Goal: Information Seeking & Learning: Learn about a topic

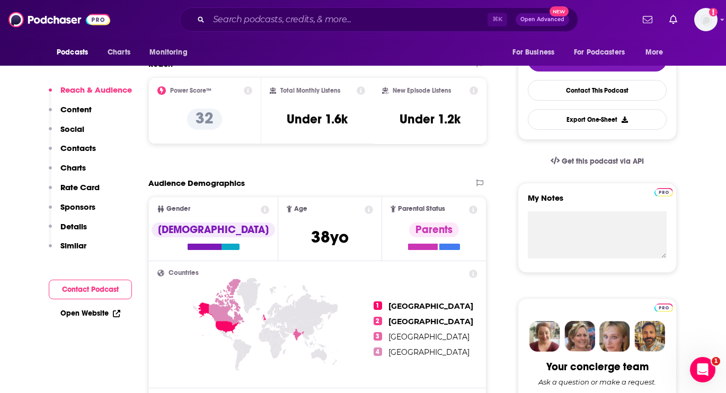
scroll to position [249, 0]
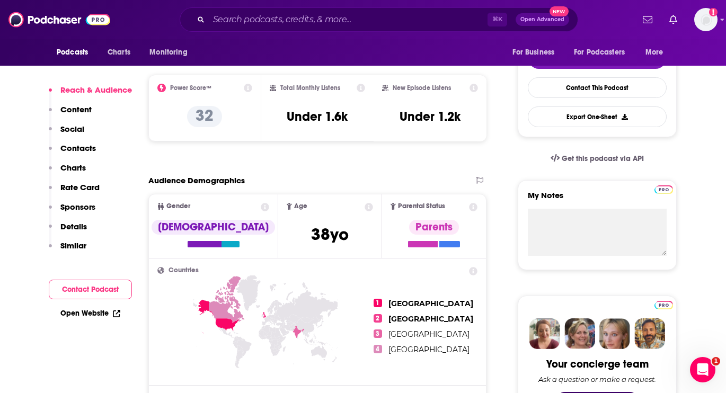
click at [80, 316] on link "Open Website" at bounding box center [90, 313] width 60 height 9
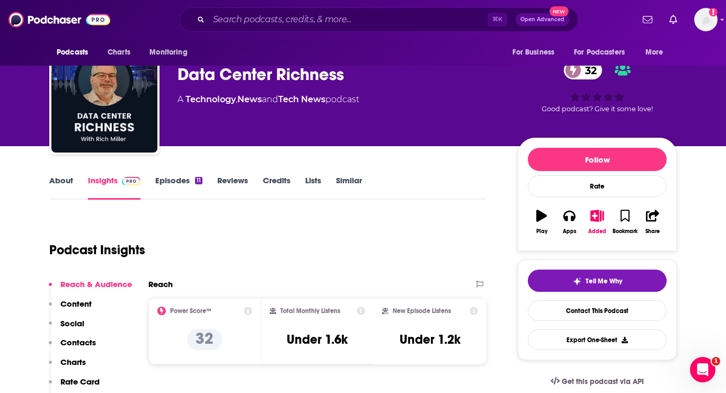
scroll to position [0, 0]
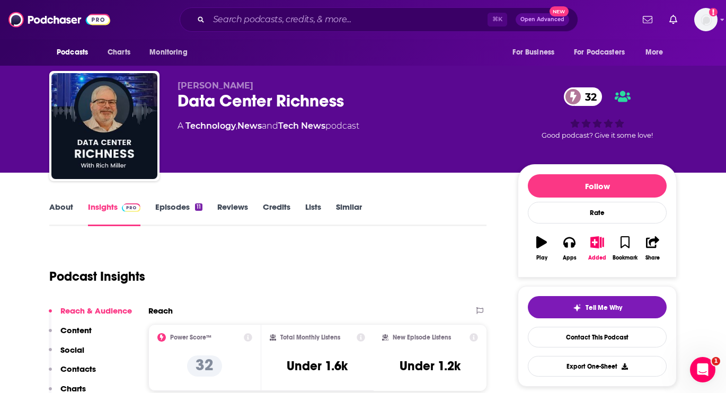
click at [177, 205] on link "Episodes 11" at bounding box center [178, 214] width 47 height 24
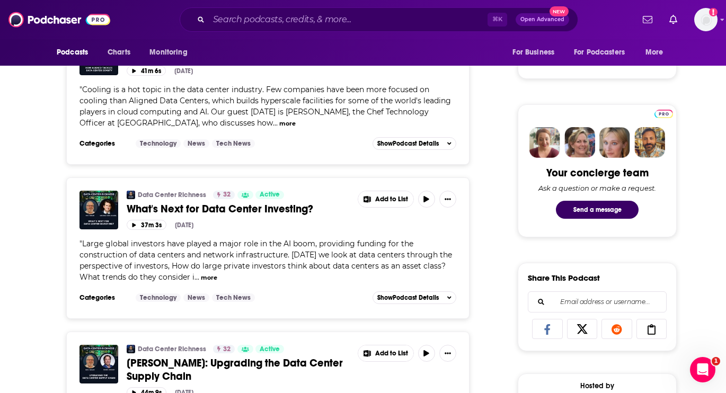
scroll to position [444, 0]
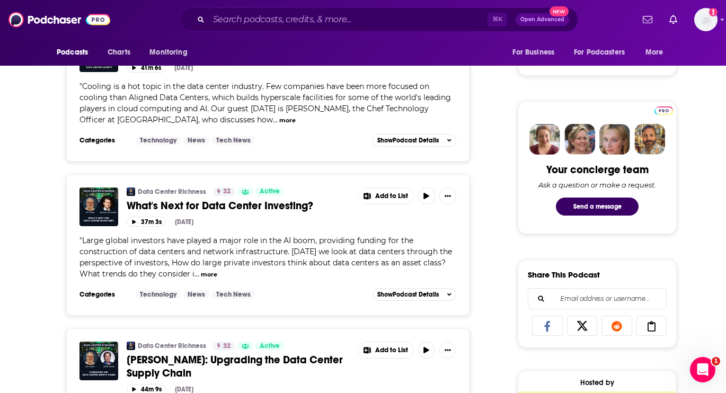
click at [210, 276] on button "more" at bounding box center [209, 274] width 16 height 9
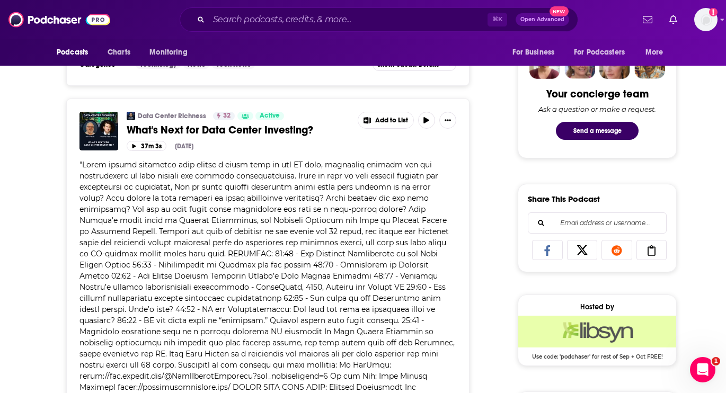
scroll to position [521, 0]
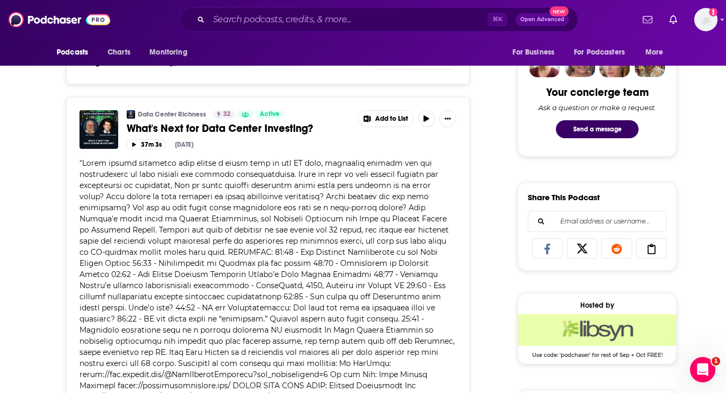
click at [106, 220] on span at bounding box center [266, 324] width 375 height 332
drag, startPoint x: 106, startPoint y: 220, endPoint x: 130, endPoint y: 220, distance: 23.3
click at [130, 220] on span at bounding box center [266, 324] width 375 height 332
copy span "[PERSON_NAME]"
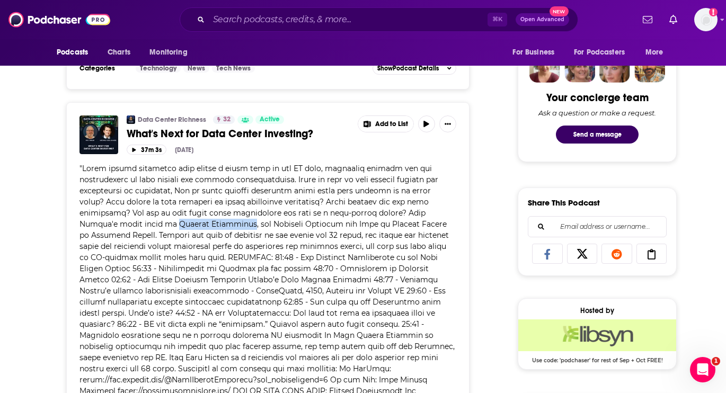
scroll to position [0, 0]
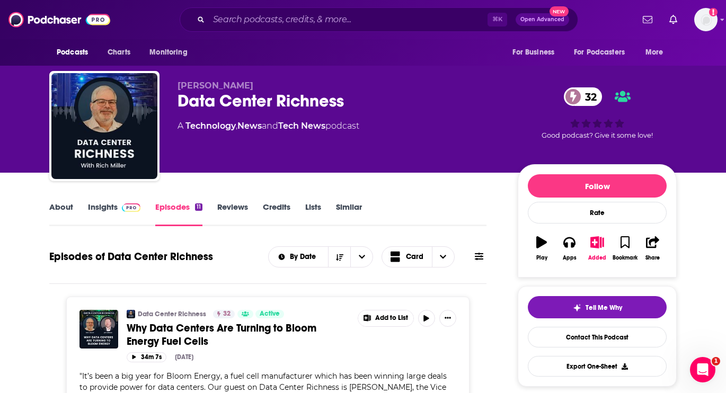
click at [53, 203] on link "About" at bounding box center [61, 214] width 24 height 24
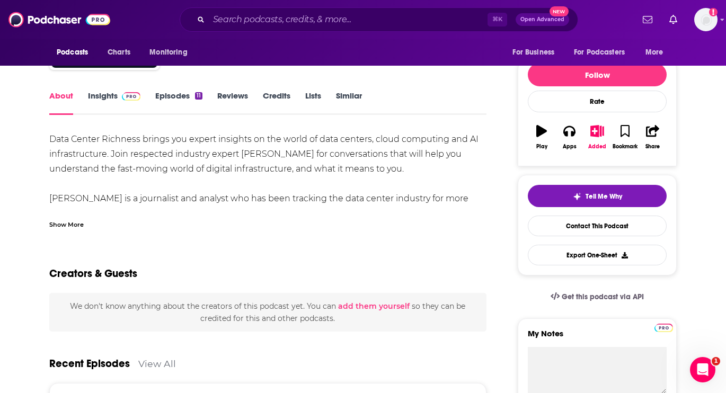
scroll to position [111, 0]
click at [177, 104] on link "Episodes 11" at bounding box center [178, 103] width 47 height 24
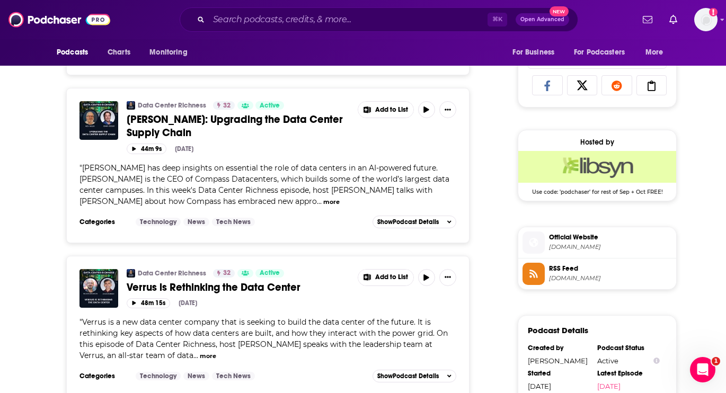
scroll to position [685, 0]
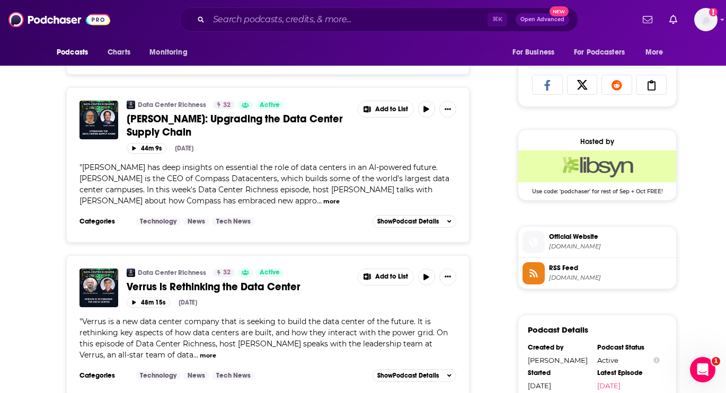
click at [200, 356] on button "more" at bounding box center [208, 355] width 16 height 9
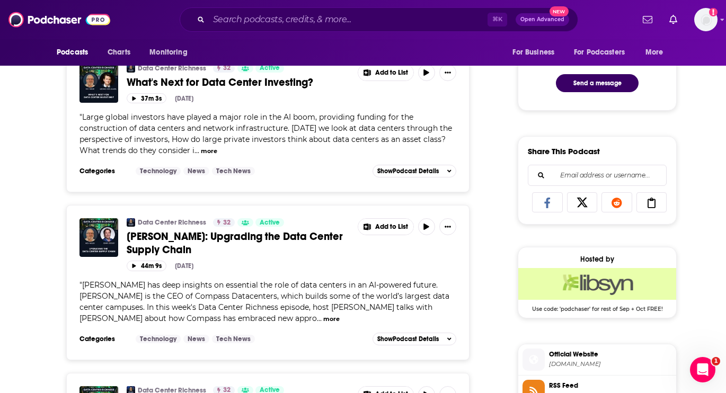
scroll to position [567, 0]
